Goal: Transaction & Acquisition: Purchase product/service

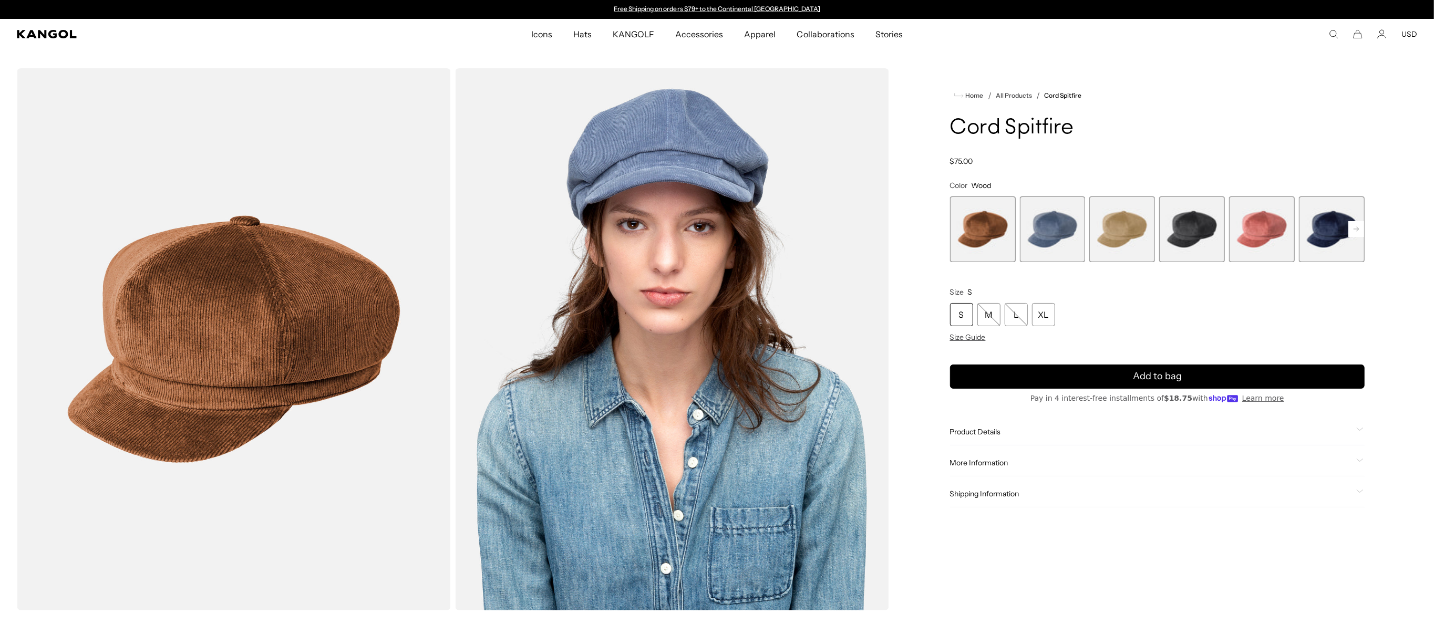
click at [1191, 239] on span "4 of 9" at bounding box center [1192, 230] width 66 height 66
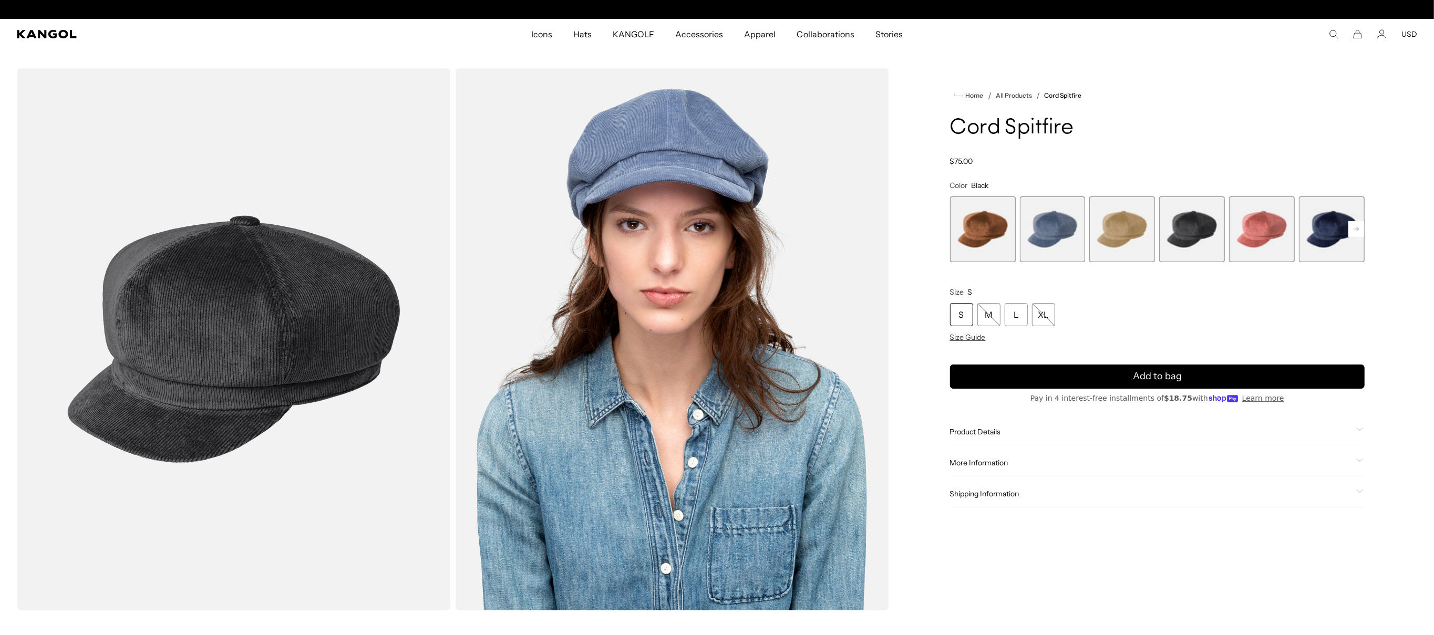
scroll to position [0, 217]
click at [1045, 235] on span "2 of 9" at bounding box center [1053, 230] width 66 height 66
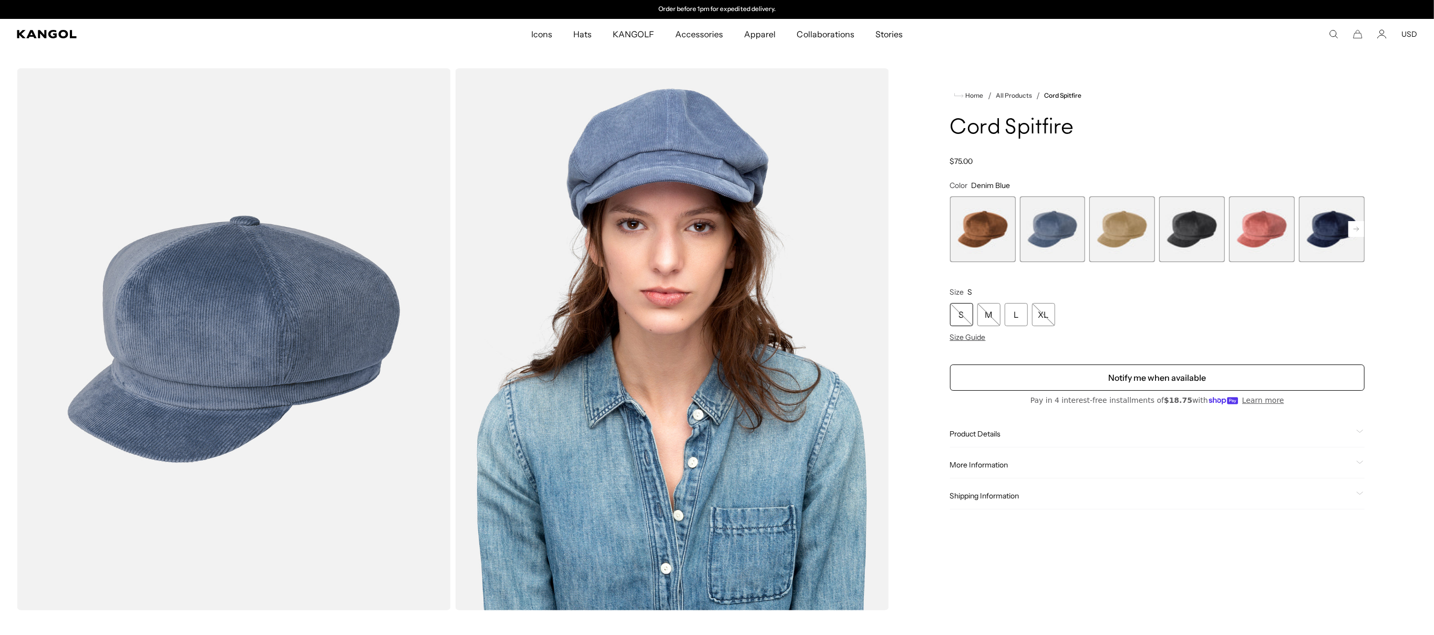
click at [1100, 225] on span "3 of 9" at bounding box center [1122, 230] width 66 height 66
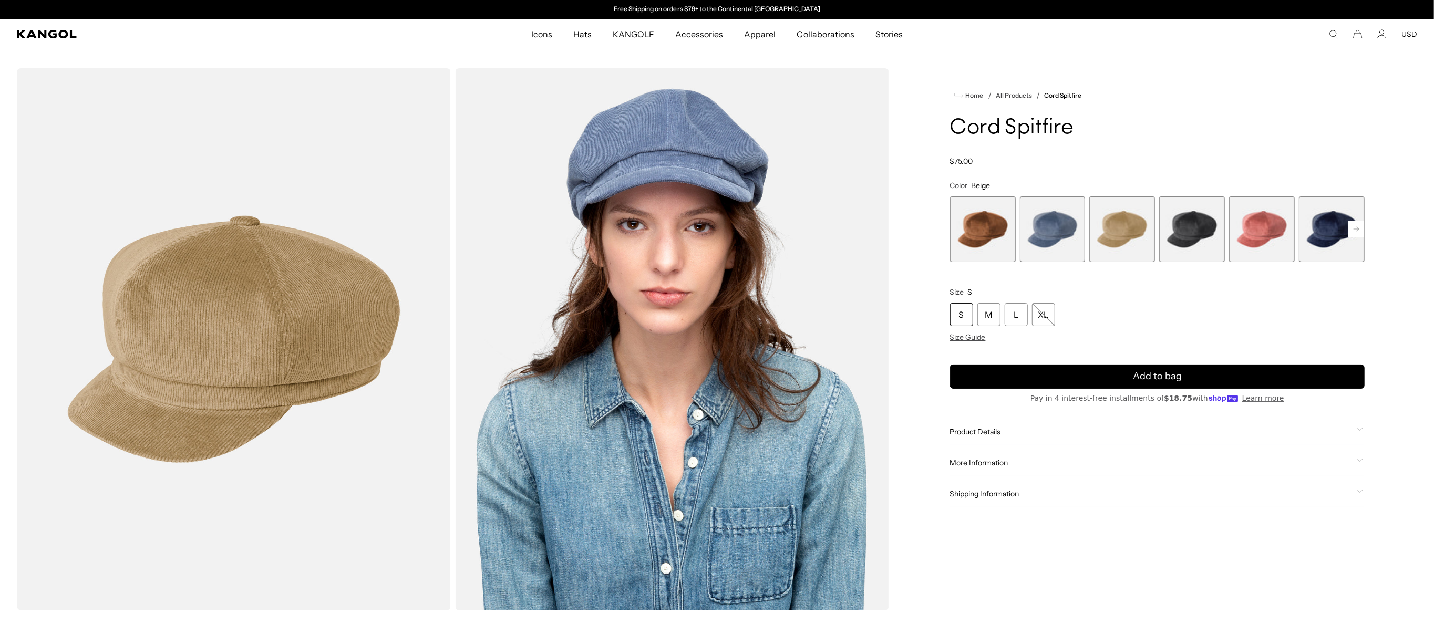
click at [1205, 219] on span "4 of 9" at bounding box center [1192, 230] width 66 height 66
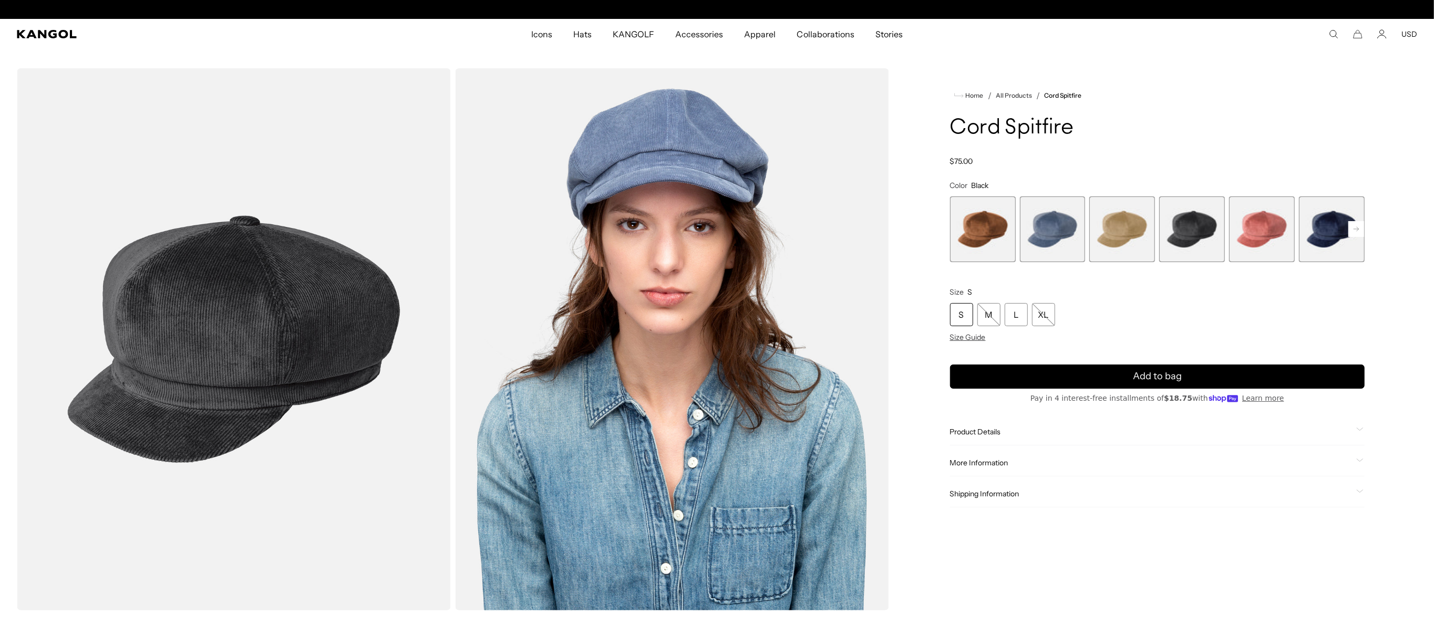
scroll to position [0, 217]
click at [1257, 213] on span "5 of 9" at bounding box center [1262, 230] width 66 height 66
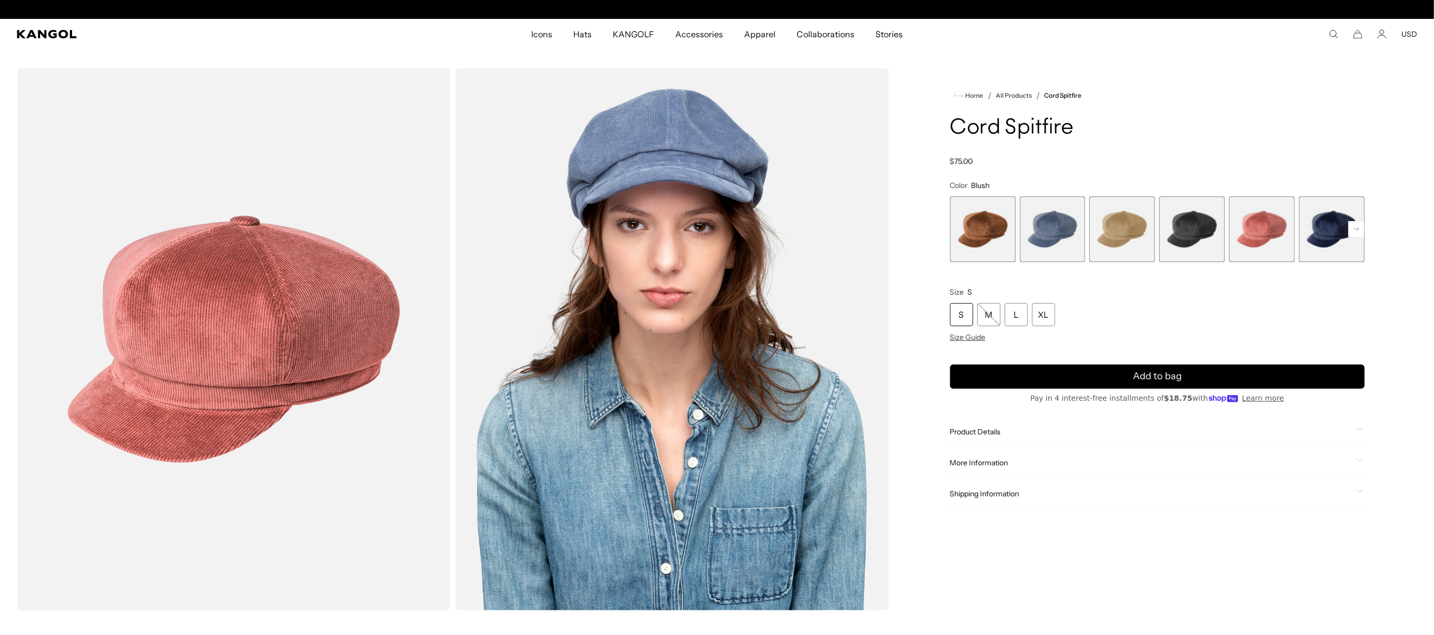
scroll to position [0, 217]
click at [982, 242] on span "1 of 9" at bounding box center [983, 230] width 66 height 66
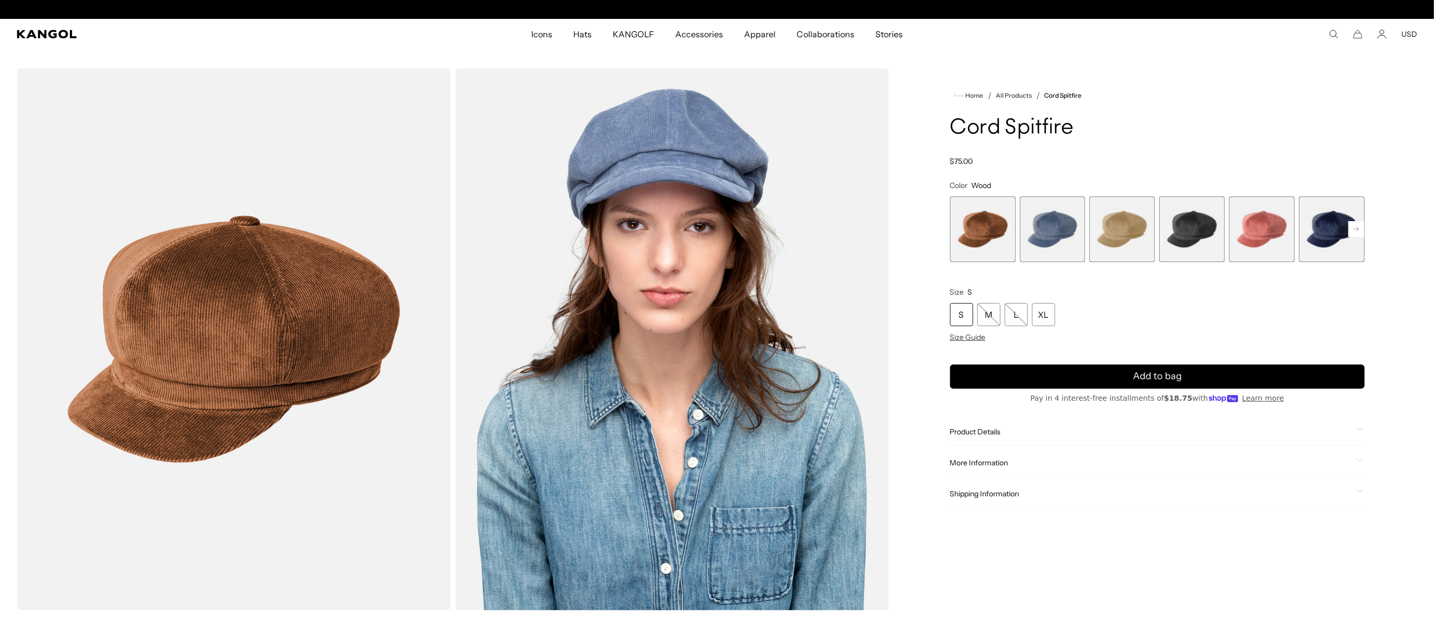
scroll to position [0, 217]
